Goal: Transaction & Acquisition: Purchase product/service

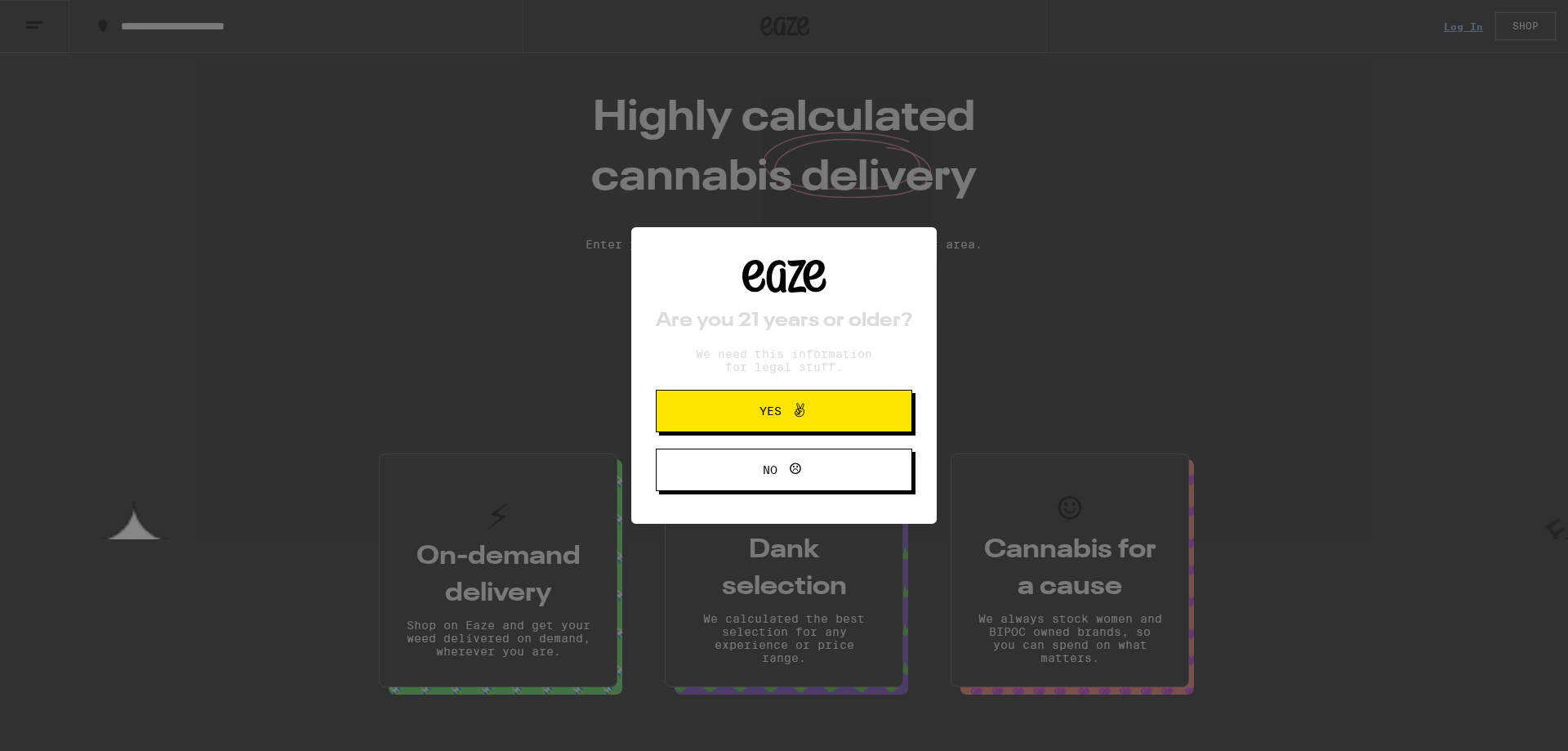
click at [792, 409] on icon at bounding box center [799, 410] width 19 height 19
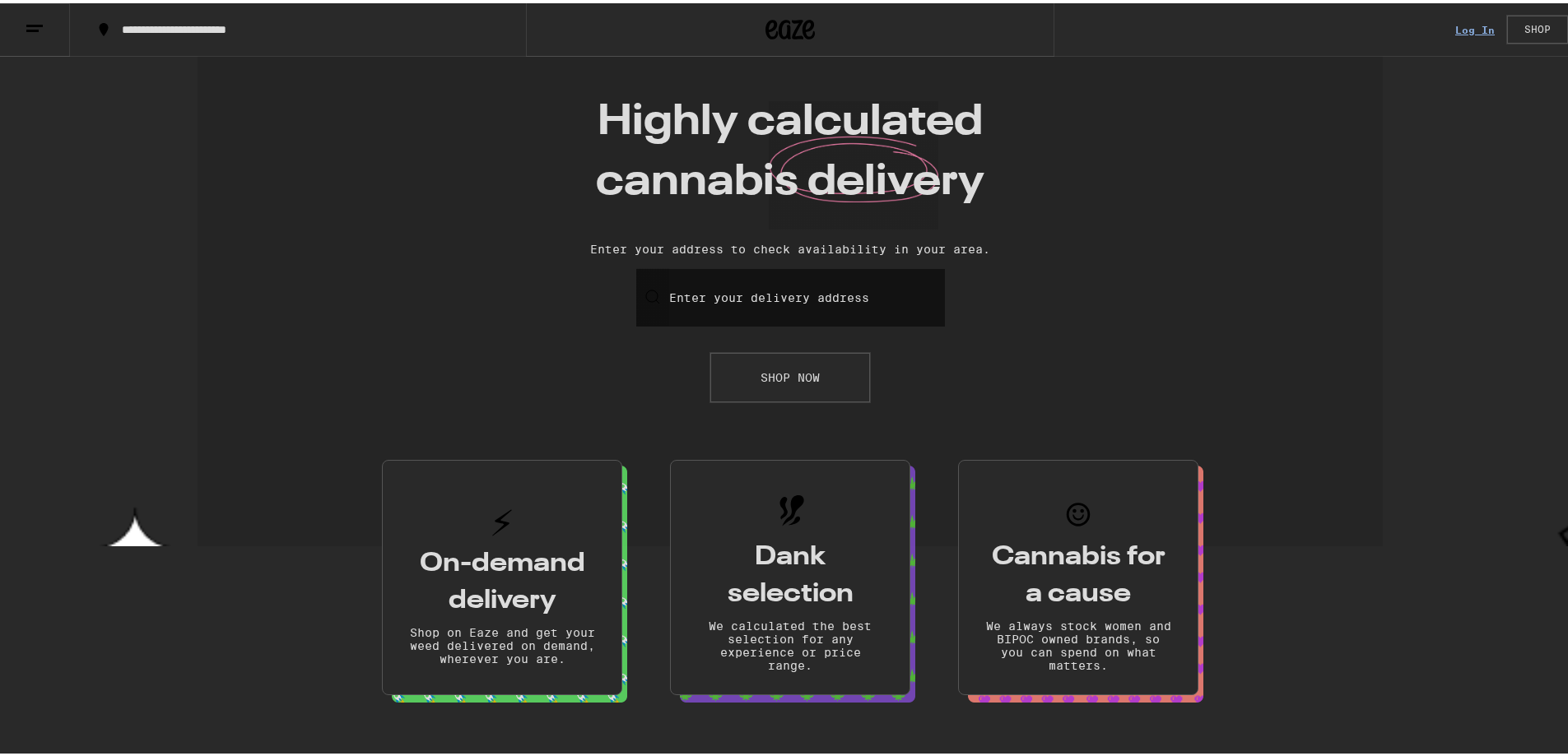
click at [757, 312] on input "Enter your delivery address" at bounding box center [790, 294] width 309 height 58
click at [734, 346] on div "[STREET_ADDRESS][PERSON_NAME]" at bounding box center [790, 364] width 307 height 58
type input "[STREET_ADDRESS][PERSON_NAME]"
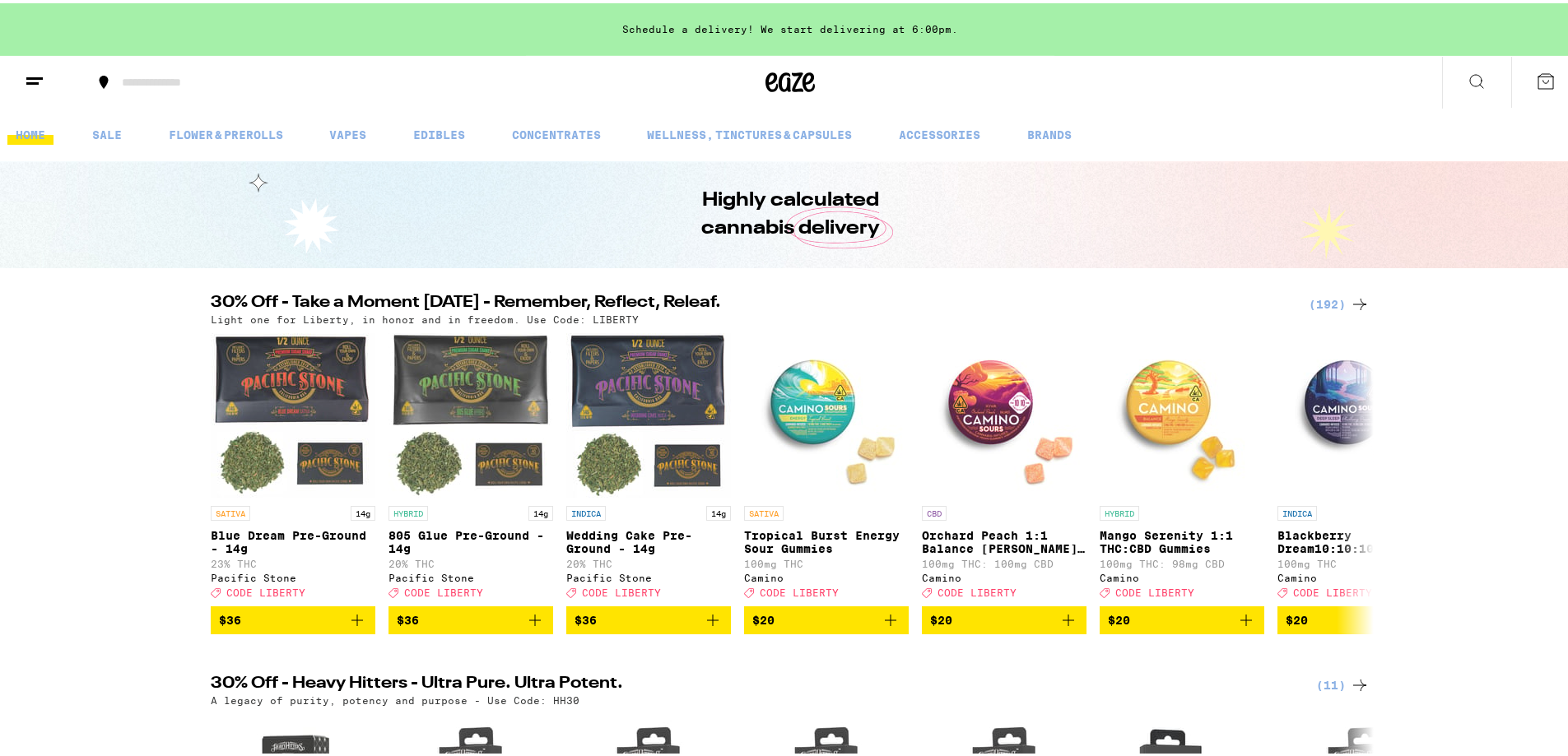
click at [1477, 70] on button at bounding box center [1476, 79] width 70 height 52
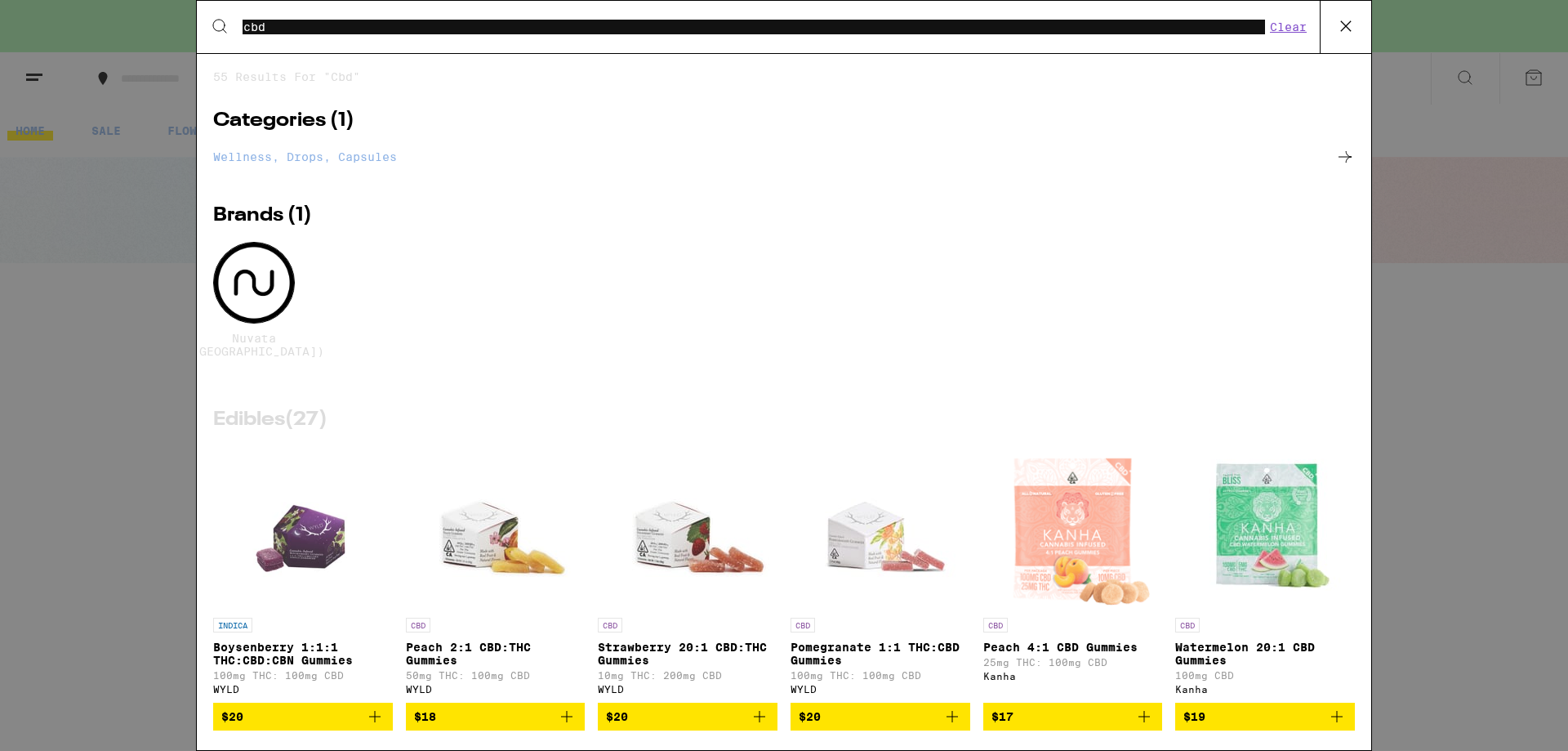
type input "cbd"
click at [368, 152] on link "Wellness, drops, capsules" at bounding box center [784, 157] width 1142 height 19
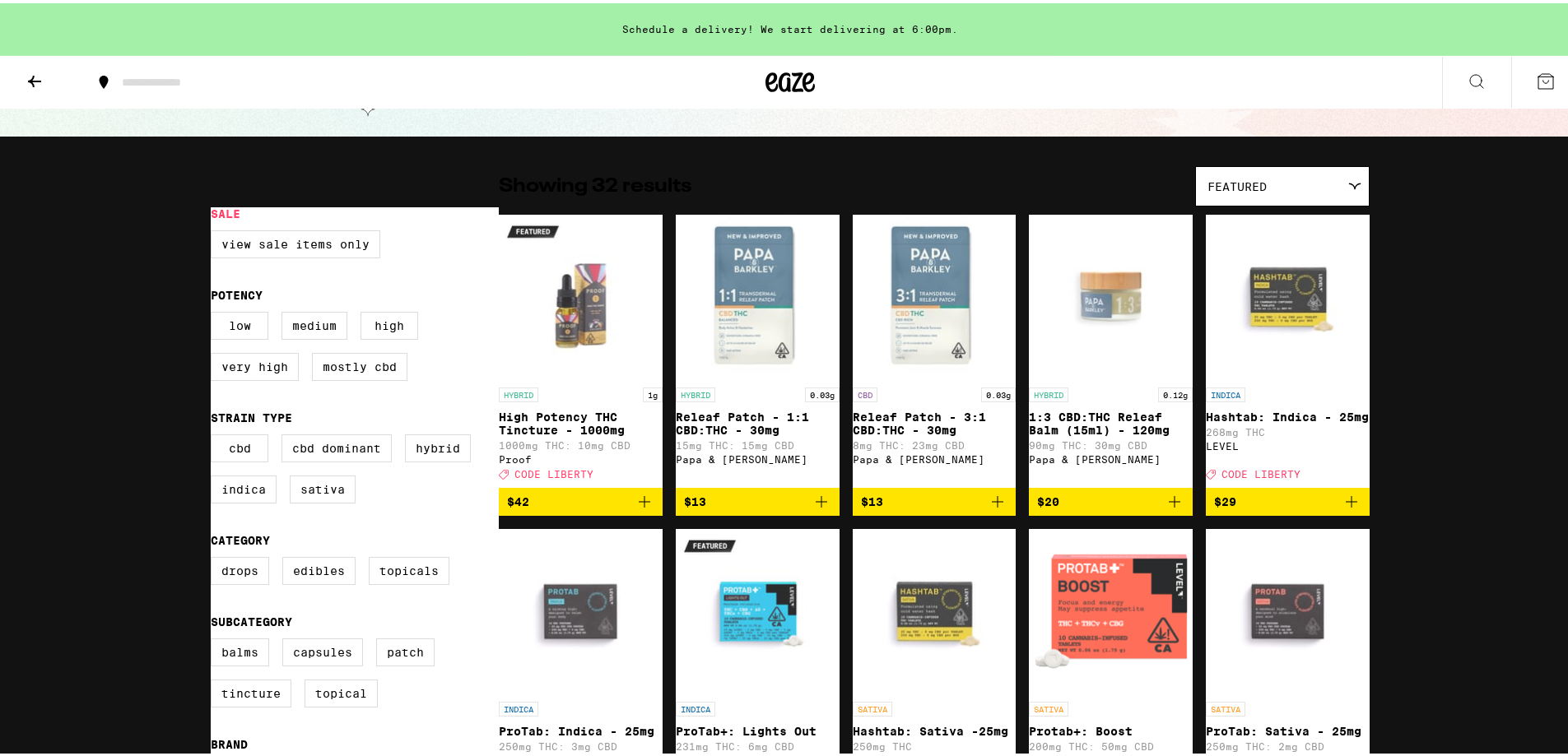
scroll to position [82, 0]
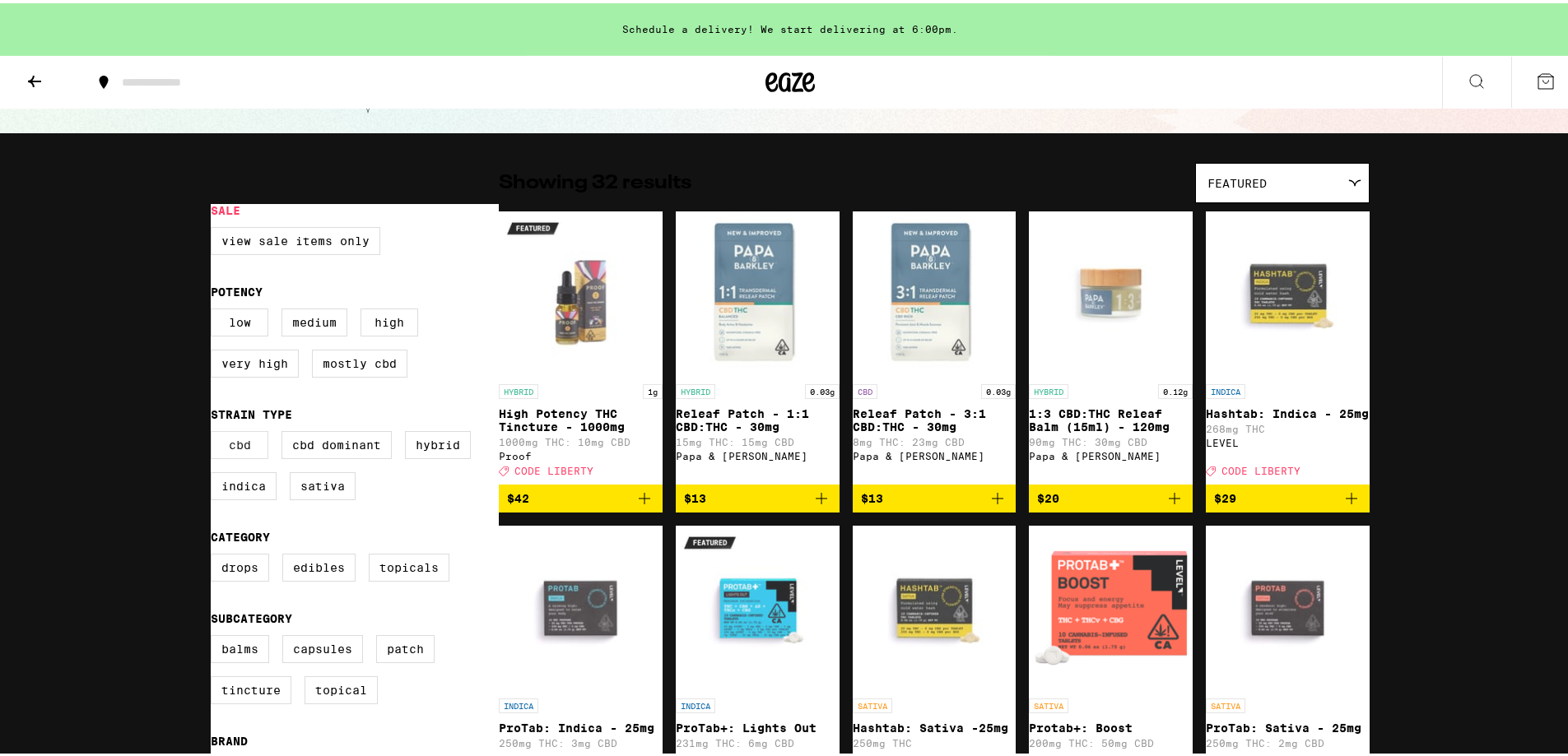
click at [237, 447] on label "CBD" at bounding box center [239, 442] width 58 height 28
click at [215, 431] on input "CBD" at bounding box center [214, 431] width 1 height 1
checkbox input "true"
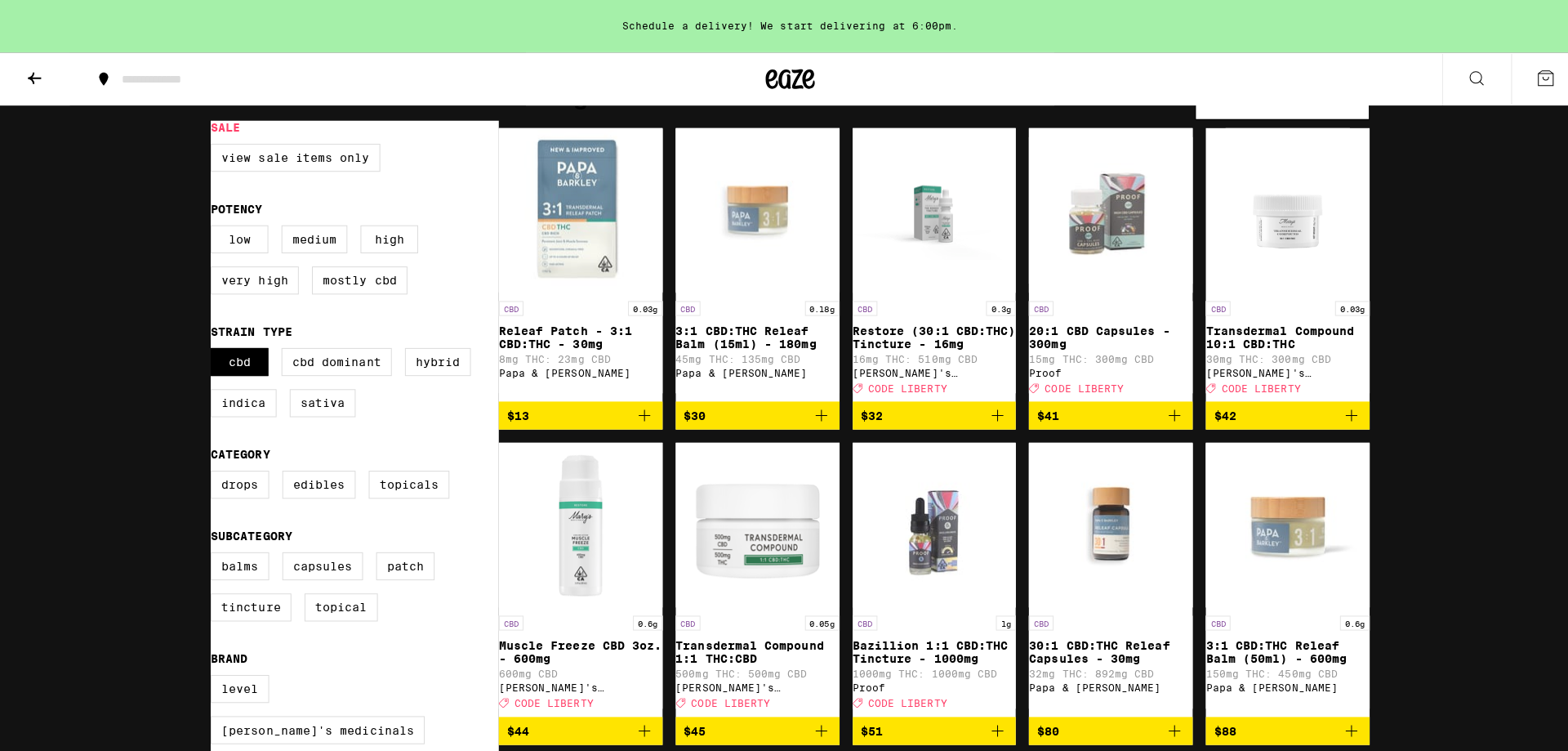
scroll to position [163, 0]
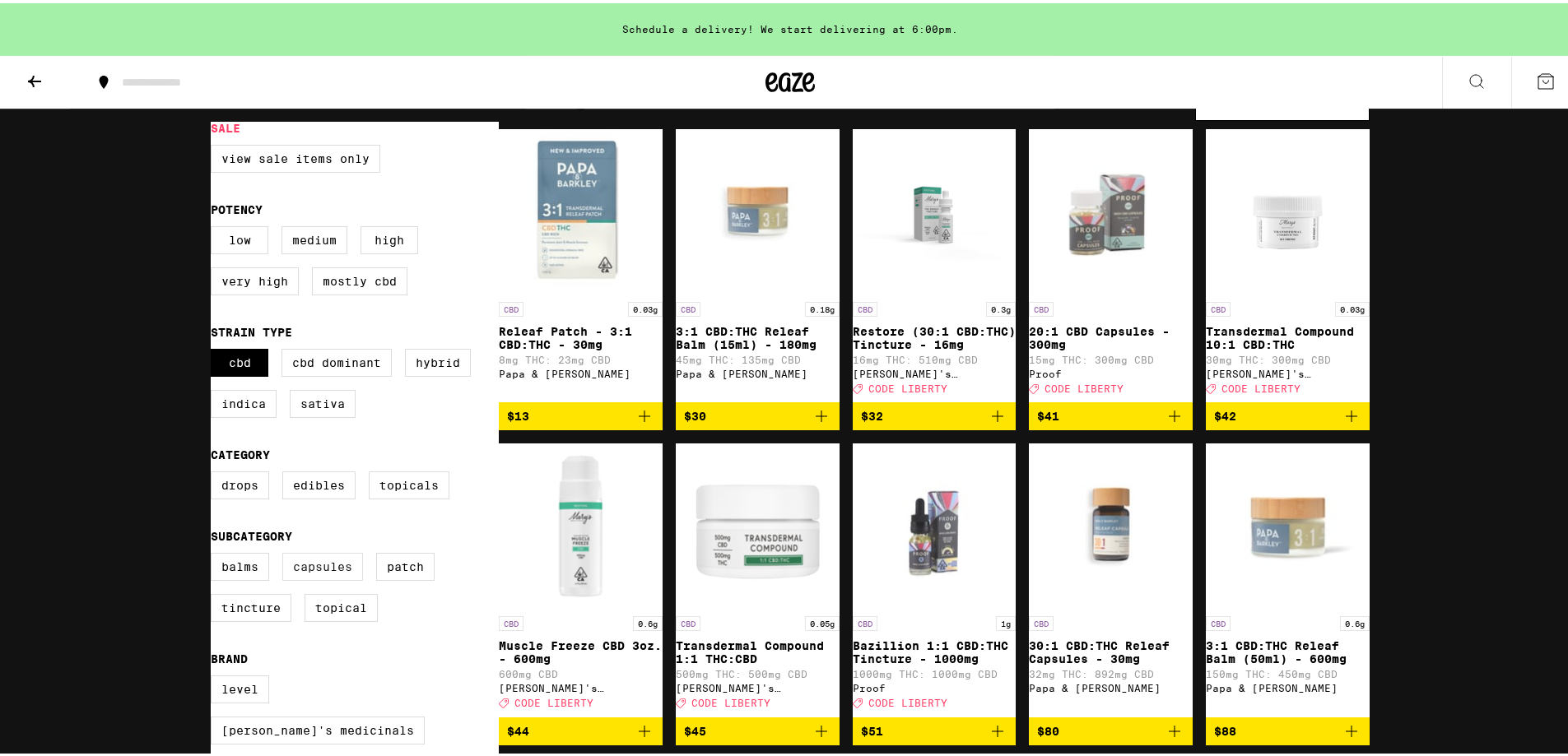
click at [319, 577] on label "Capsules" at bounding box center [322, 563] width 81 height 28
click at [215, 553] on input "Capsules" at bounding box center [214, 552] width 1 height 1
checkbox input "true"
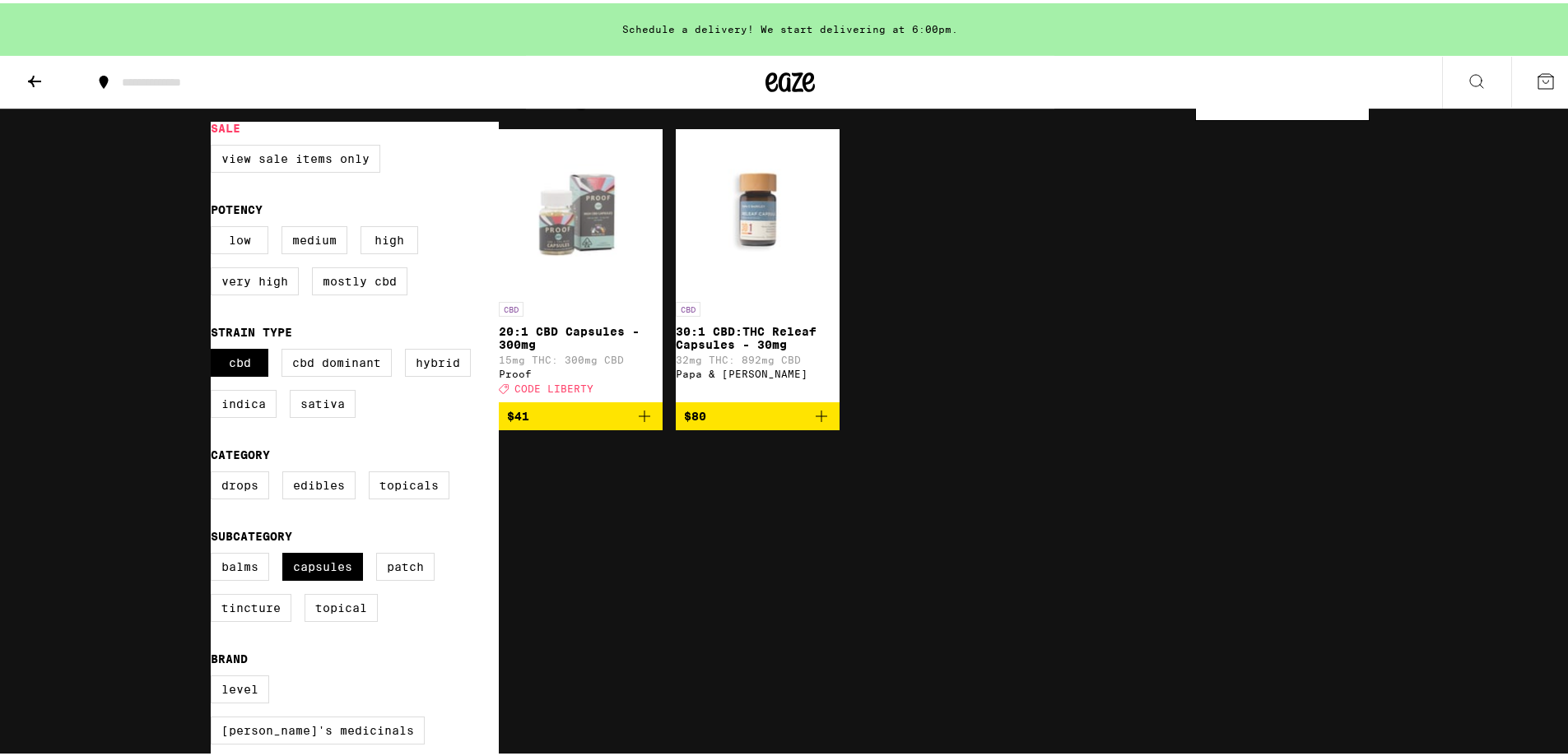
click at [556, 221] on img "Open page for 20:1 CBD Capsules - 300mg from Proof" at bounding box center [580, 208] width 164 height 164
